Goal: Task Accomplishment & Management: Use online tool/utility

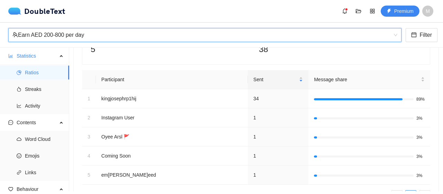
scroll to position [58, 0]
click at [169, 29] on div "Earn AED 200-800 per day" at bounding box center [201, 34] width 379 height 13
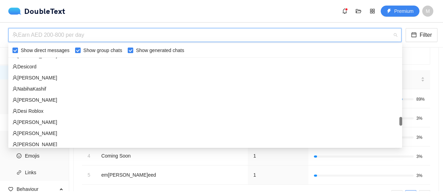
scroll to position [676, 0]
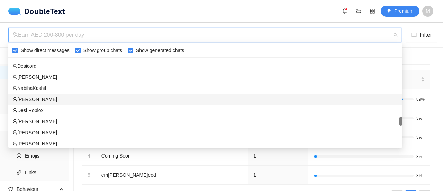
click at [78, 98] on div "‏[PERSON_NAME]‎‏" at bounding box center [205, 99] width 386 height 8
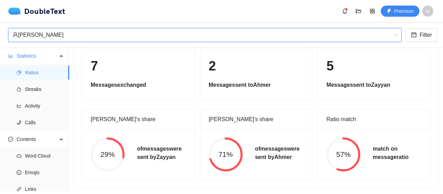
scroll to position [59, 0]
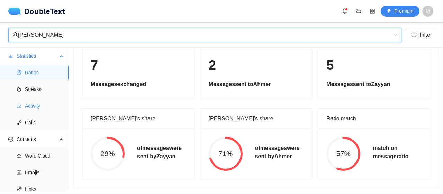
click at [18, 107] on icon "line-chart" at bounding box center [19, 105] width 5 height 5
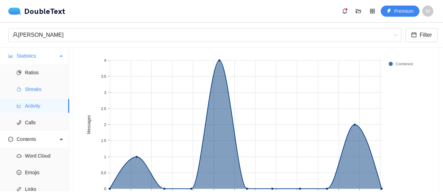
click at [45, 93] on span "Streaks" at bounding box center [44, 89] width 39 height 14
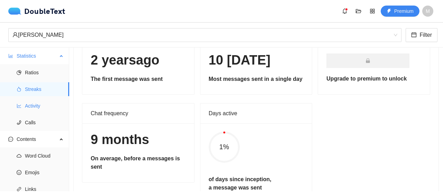
scroll to position [21, 0]
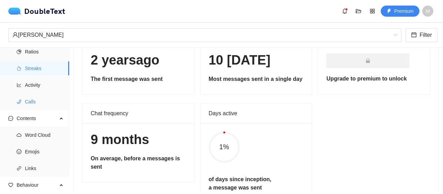
click at [39, 104] on span "Calls" at bounding box center [44, 102] width 39 height 14
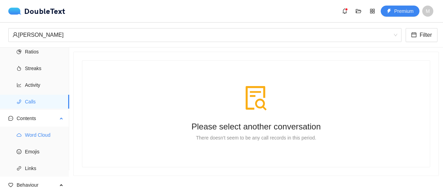
click at [35, 138] on span "Word Cloud" at bounding box center [44, 135] width 39 height 14
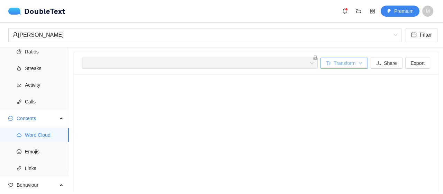
click at [328, 56] on div "[PERSON_NAME] [PERSON_NAME] + 2 ... Transform Share Export" at bounding box center [256, 63] width 348 height 22
click at [330, 59] on button "Transform" at bounding box center [344, 63] width 47 height 11
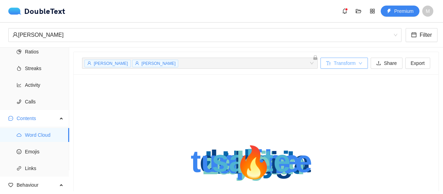
scroll to position [4, 0]
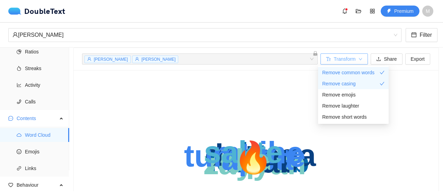
click at [330, 59] on button "Transform" at bounding box center [344, 58] width 47 height 11
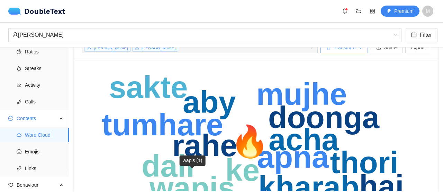
scroll to position [15, 0]
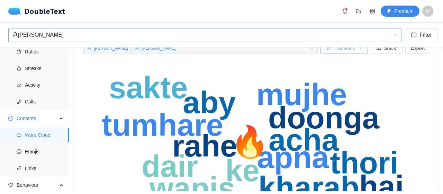
click at [35, 33] on div "‏[PERSON_NAME]‎‏" at bounding box center [201, 34] width 379 height 13
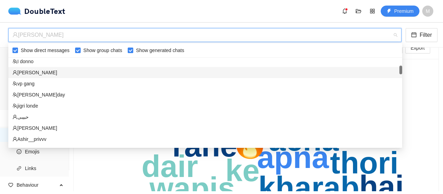
scroll to position [102, 0]
click at [37, 98] on div "[PERSON_NAME]day" at bounding box center [205, 94] width 394 height 11
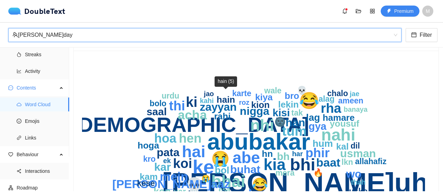
scroll to position [41, 0]
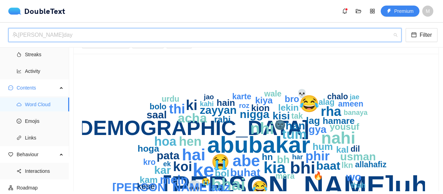
click at [198, 35] on div "[PERSON_NAME]day" at bounding box center [201, 34] width 379 height 13
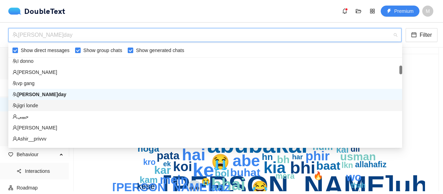
click at [107, 105] on div "jigri londe" at bounding box center [205, 105] width 386 height 8
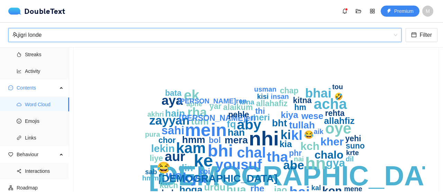
scroll to position [30, 0]
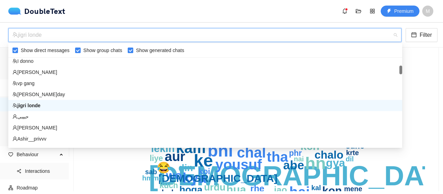
click at [71, 40] on div "jigri londe" at bounding box center [201, 34] width 379 height 13
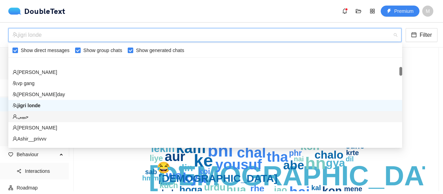
scroll to position [130, 0]
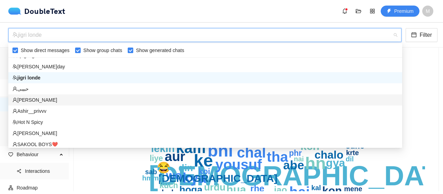
click at [38, 101] on div "[PERSON_NAME]" at bounding box center [205, 100] width 386 height 8
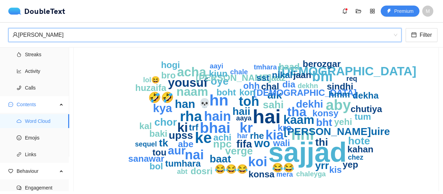
scroll to position [55, 0]
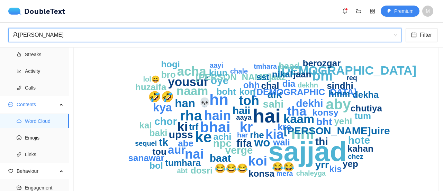
click at [91, 34] on div "[PERSON_NAME]" at bounding box center [201, 34] width 379 height 13
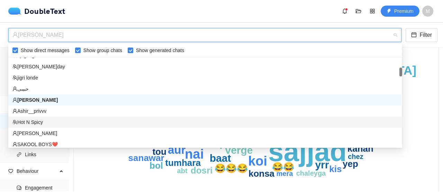
click at [55, 112] on div "‏‎Ashir__privvv‎‏" at bounding box center [205, 111] width 386 height 8
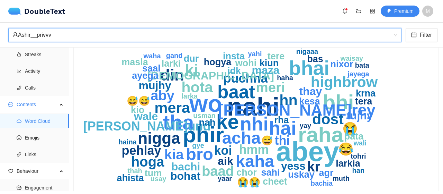
click at [68, 34] on div "‏‎Ashir__privvv‎‏" at bounding box center [201, 34] width 379 height 13
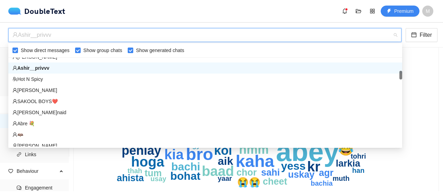
scroll to position [173, 0]
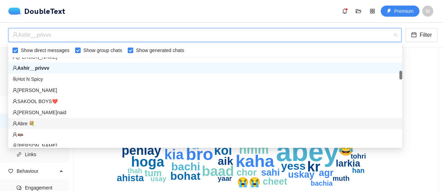
click at [41, 121] on div "‏‎Abre 💐‎‏" at bounding box center [205, 124] width 386 height 8
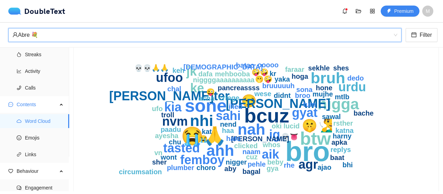
click at [66, 33] on div "‏‎Abre 💐‎‏" at bounding box center [201, 34] width 379 height 13
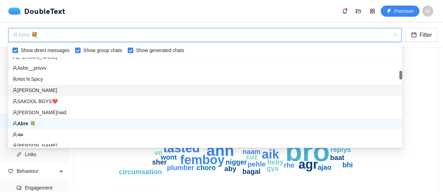
scroll to position [244, 0]
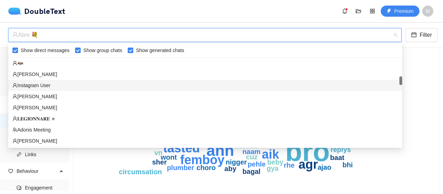
click at [47, 84] on div "‏‎Instagram User‎‏" at bounding box center [205, 85] width 386 height 8
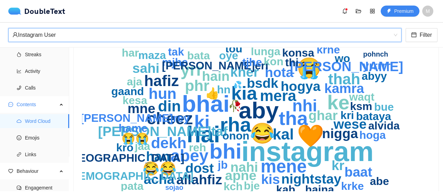
click at [89, 36] on div "‏‎Instagram User‎‏" at bounding box center [201, 34] width 379 height 13
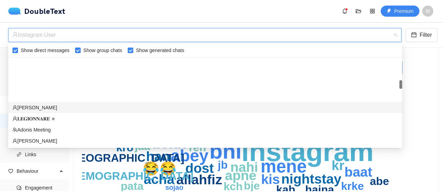
scroll to position [294, 0]
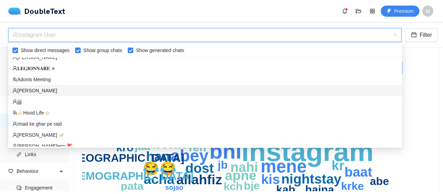
click at [55, 91] on div "[PERSON_NAME]‎‏" at bounding box center [205, 91] width 386 height 8
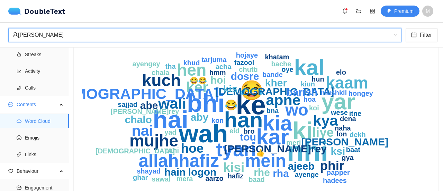
click at [63, 34] on div "[PERSON_NAME]‎‏" at bounding box center [201, 34] width 379 height 13
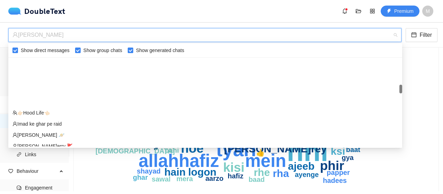
scroll to position [413, 0]
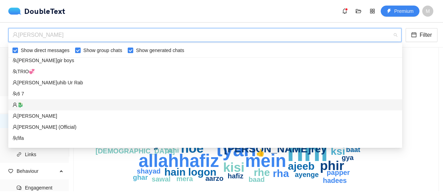
click at [49, 93] on div "6 7" at bounding box center [205, 94] width 386 height 8
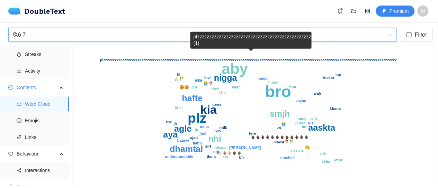
click at [96, 33] on div "6 7" at bounding box center [199, 34] width 374 height 13
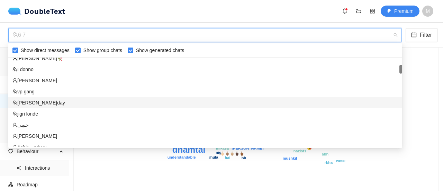
scroll to position [144, 0]
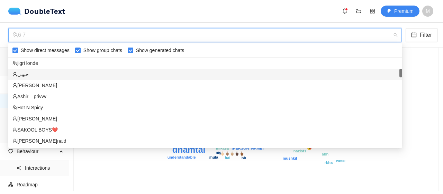
click at [32, 73] on div "‏حبيبى‏" at bounding box center [205, 74] width 386 height 8
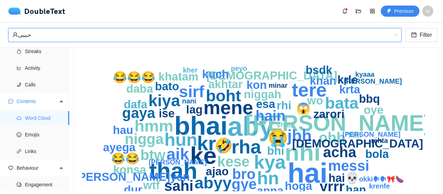
scroll to position [32, 0]
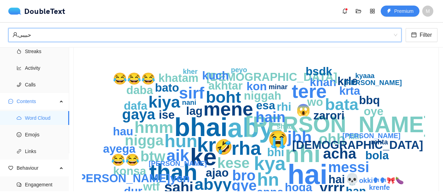
click at [68, 35] on div "‏حبيبى‏" at bounding box center [201, 34] width 379 height 13
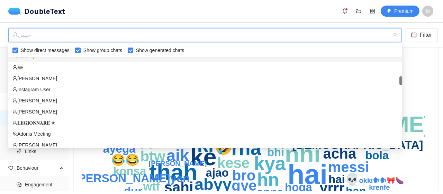
scroll to position [244, 0]
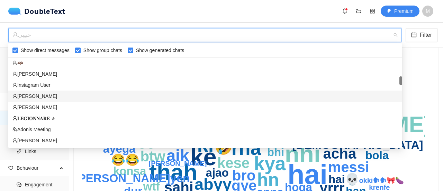
click at [41, 97] on div "‏[PERSON_NAME]‎‏" at bounding box center [205, 96] width 386 height 8
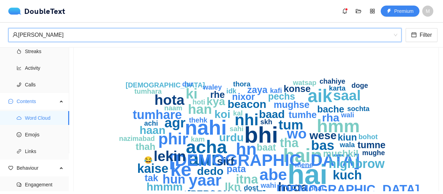
click at [114, 34] on div "‏[PERSON_NAME]‎‏" at bounding box center [201, 34] width 379 height 13
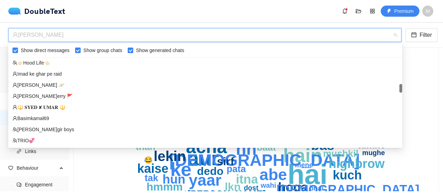
scroll to position [344, 0]
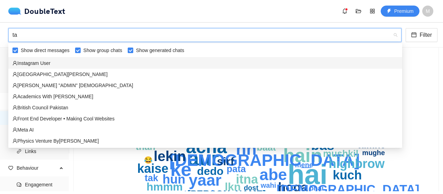
type input "tal"
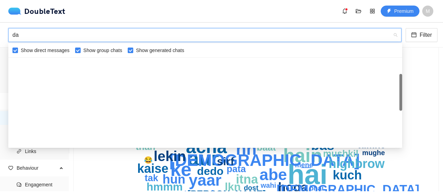
scroll to position [55, 0]
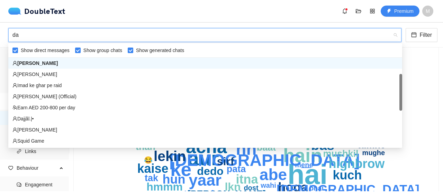
type input "dan"
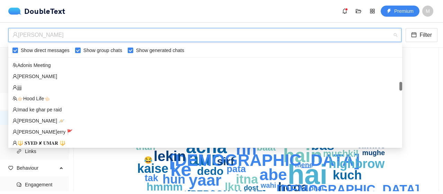
scroll to position [233, 0]
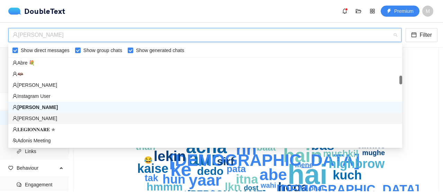
click at [40, 121] on div "[PERSON_NAME]" at bounding box center [205, 118] width 386 height 8
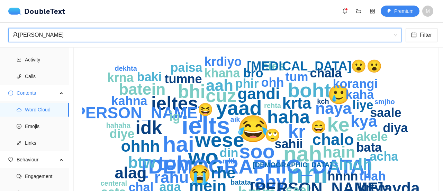
scroll to position [33, 0]
click at [44, 40] on div "[PERSON_NAME]" at bounding box center [201, 34] width 379 height 13
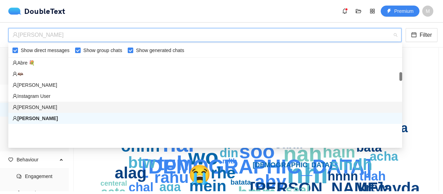
scroll to position [191, 0]
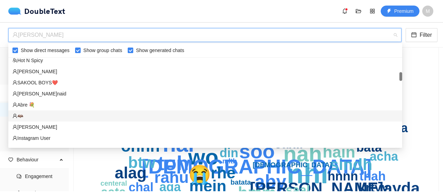
click at [55, 114] on div "🦇" at bounding box center [205, 116] width 386 height 8
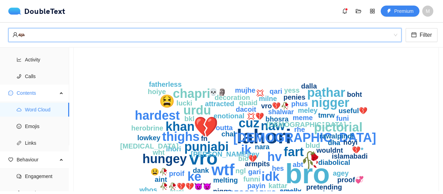
click at [36, 37] on div "🦇" at bounding box center [201, 34] width 379 height 13
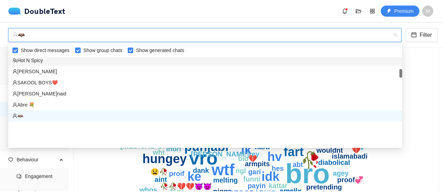
scroll to position [133, 0]
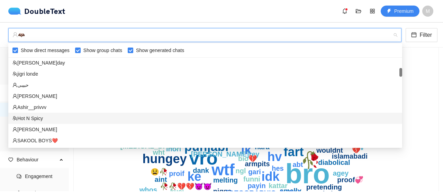
click at [46, 118] on div "Hot N Spicy" at bounding box center [205, 118] width 386 height 8
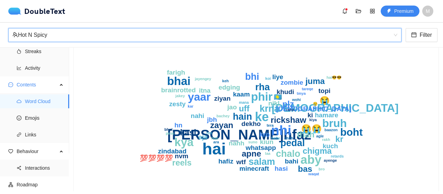
scroll to position [50, 0]
click at [79, 32] on div "Hot N Spicy" at bounding box center [201, 34] width 379 height 13
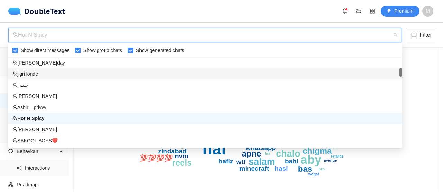
scroll to position [0, 0]
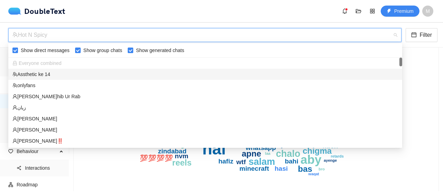
click at [51, 64] on span "Everyone combined" at bounding box center [36, 63] width 49 height 6
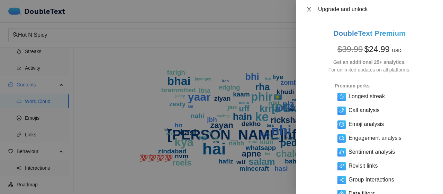
click at [312, 11] on icon "close" at bounding box center [310, 10] width 6 height 6
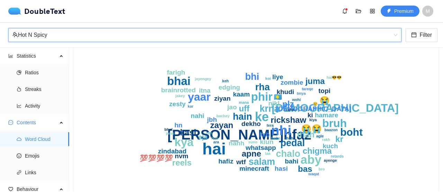
click at [60, 36] on div "Hot N Spicy" at bounding box center [201, 34] width 379 height 13
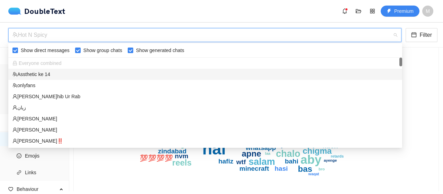
click at [37, 72] on div "Assthetic ke 14" at bounding box center [205, 74] width 386 height 8
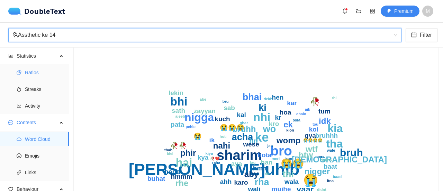
scroll to position [64, 0]
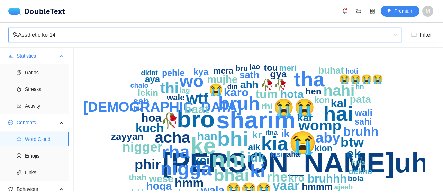
click at [41, 61] on span "Statistics" at bounding box center [37, 56] width 41 height 14
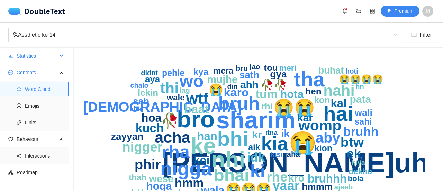
click at [41, 61] on span "Statistics" at bounding box center [37, 56] width 41 height 14
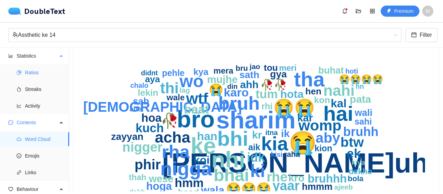
click at [28, 69] on span "Ratios" at bounding box center [44, 72] width 39 height 14
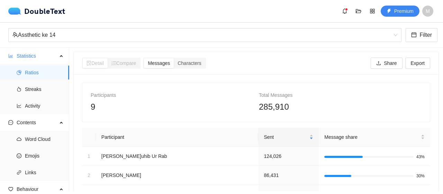
click at [129, 66] on div "Compare" at bounding box center [124, 63] width 33 height 10
click at [128, 65] on span "Compare" at bounding box center [124, 63] width 25 height 6
click at [195, 62] on span "Characters" at bounding box center [190, 63] width 24 height 6
click at [174, 58] on input "Characters" at bounding box center [174, 58] width 0 height 0
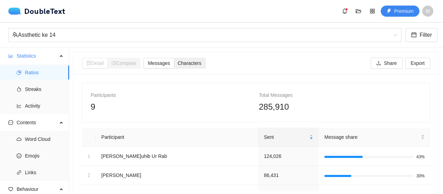
click at [186, 61] on span "Characters" at bounding box center [190, 63] width 24 height 6
click at [174, 58] on input "Characters" at bounding box center [174, 58] width 0 height 0
click at [186, 61] on span "Characters" at bounding box center [190, 63] width 24 height 6
click at [174, 58] on input "Characters" at bounding box center [174, 58] width 0 height 0
click at [168, 61] on span "Messages" at bounding box center [159, 63] width 22 height 6
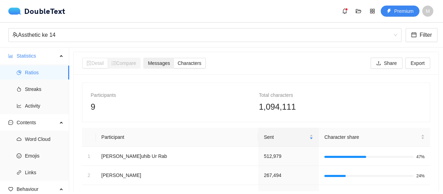
click at [144, 58] on input "Messages" at bounding box center [144, 58] width 0 height 0
click at [56, 92] on span "Streaks" at bounding box center [44, 89] width 39 height 14
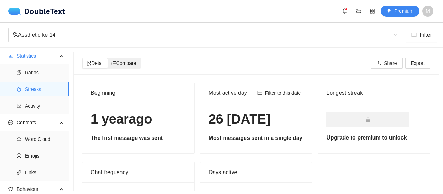
click at [123, 60] on span "Compare" at bounding box center [124, 63] width 25 height 6
click at [108, 58] on input "Compare" at bounding box center [108, 58] width 0 height 0
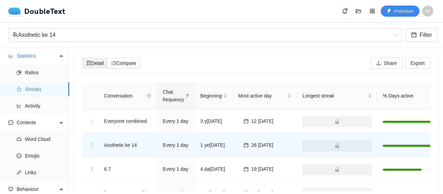
click at [105, 63] on div "Detail" at bounding box center [95, 63] width 25 height 10
click at [83, 58] on input "Detail" at bounding box center [83, 58] width 0 height 0
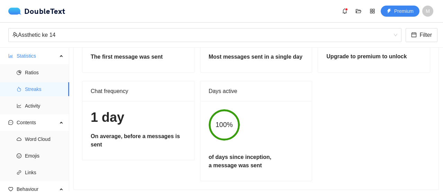
scroll to position [88, 0]
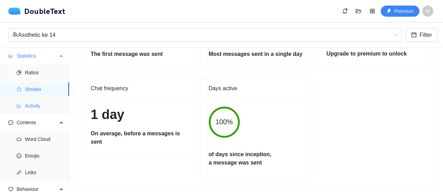
click at [49, 108] on span "Activity" at bounding box center [44, 106] width 39 height 14
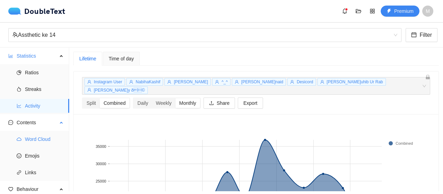
click at [28, 142] on span "Word Cloud" at bounding box center [44, 139] width 39 height 14
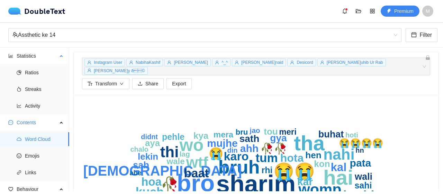
click at [44, 63] on li "Statistics Ratios Streaks Activity" at bounding box center [34, 81] width 69 height 65
click at [44, 70] on span "Ratios" at bounding box center [44, 72] width 39 height 14
